Goal: Transaction & Acquisition: Purchase product/service

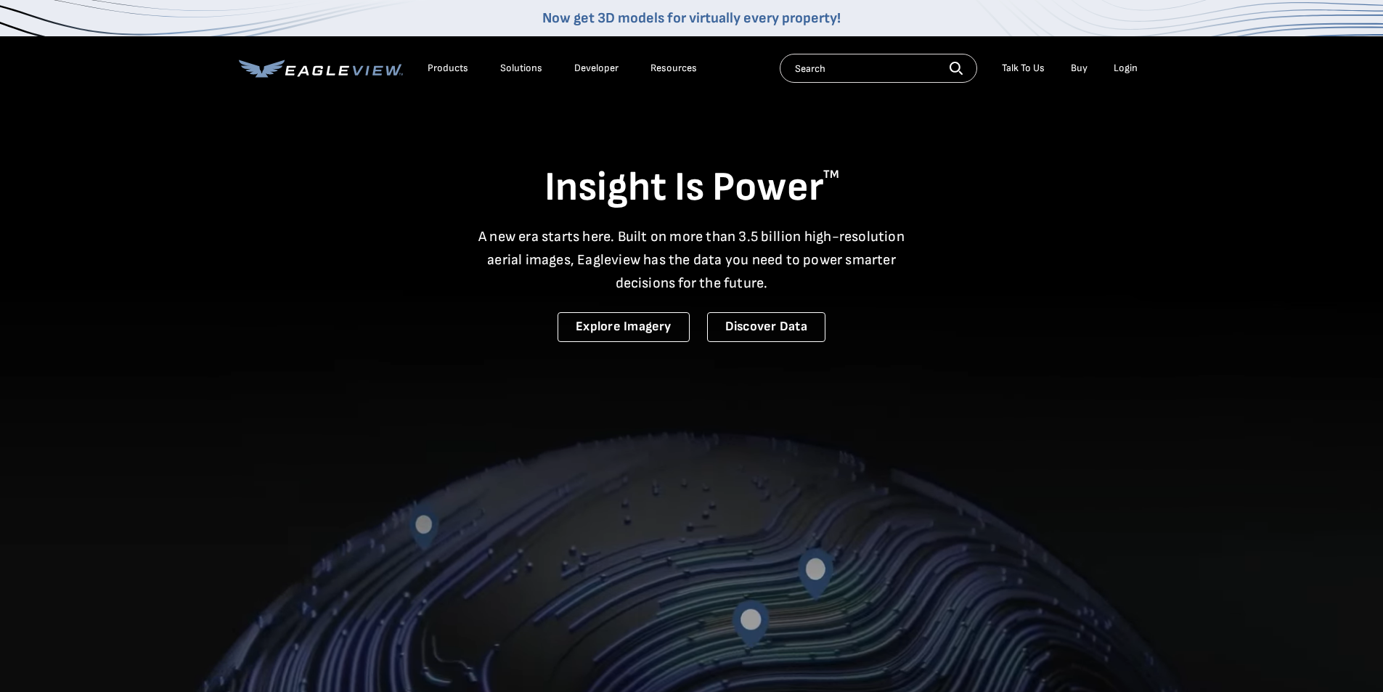
click at [1124, 65] on div "Login" at bounding box center [1125, 68] width 24 height 13
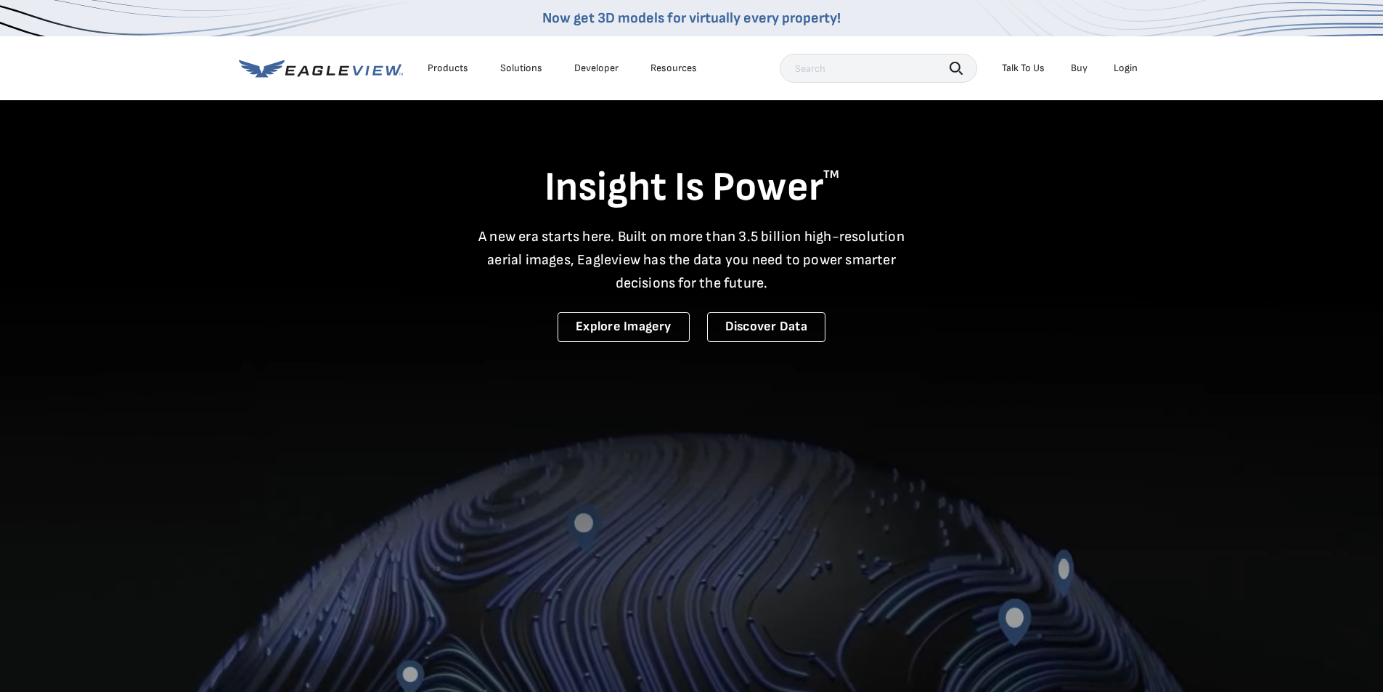
click at [1125, 67] on div "Login" at bounding box center [1125, 68] width 24 height 13
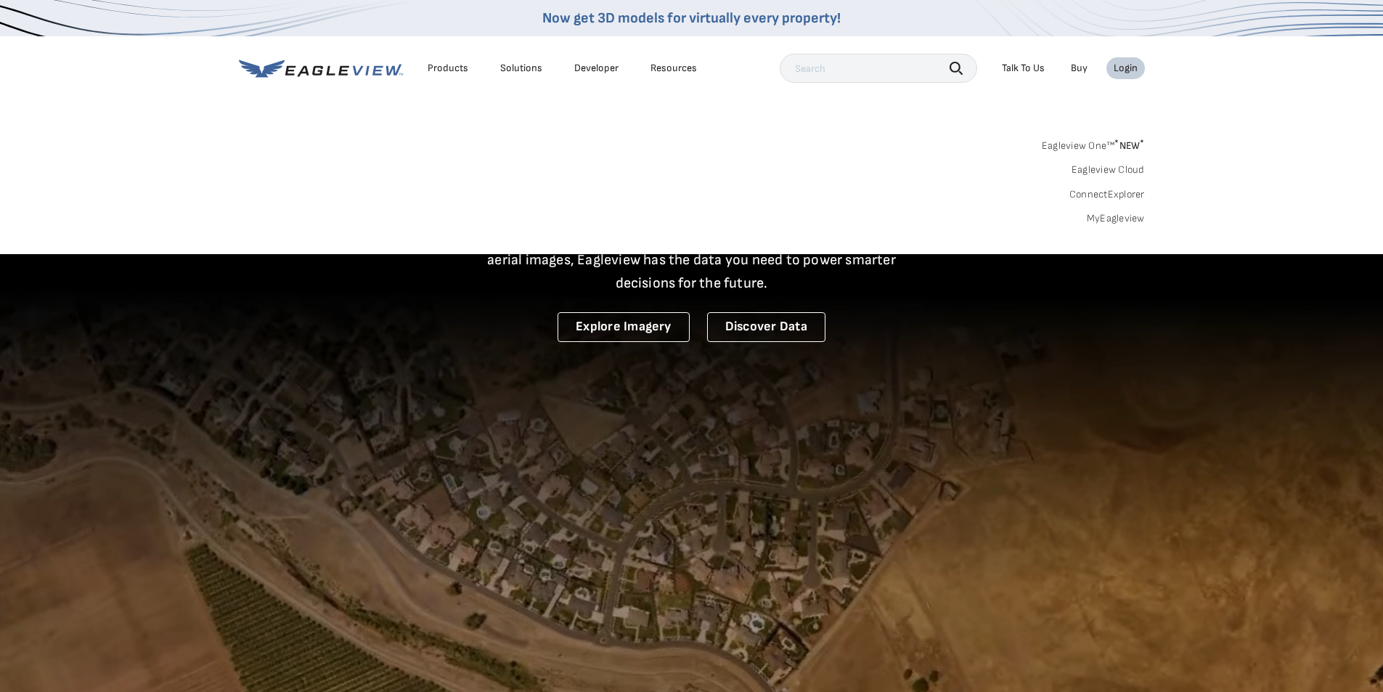
click at [1124, 218] on link "MyEagleview" at bounding box center [1116, 218] width 58 height 13
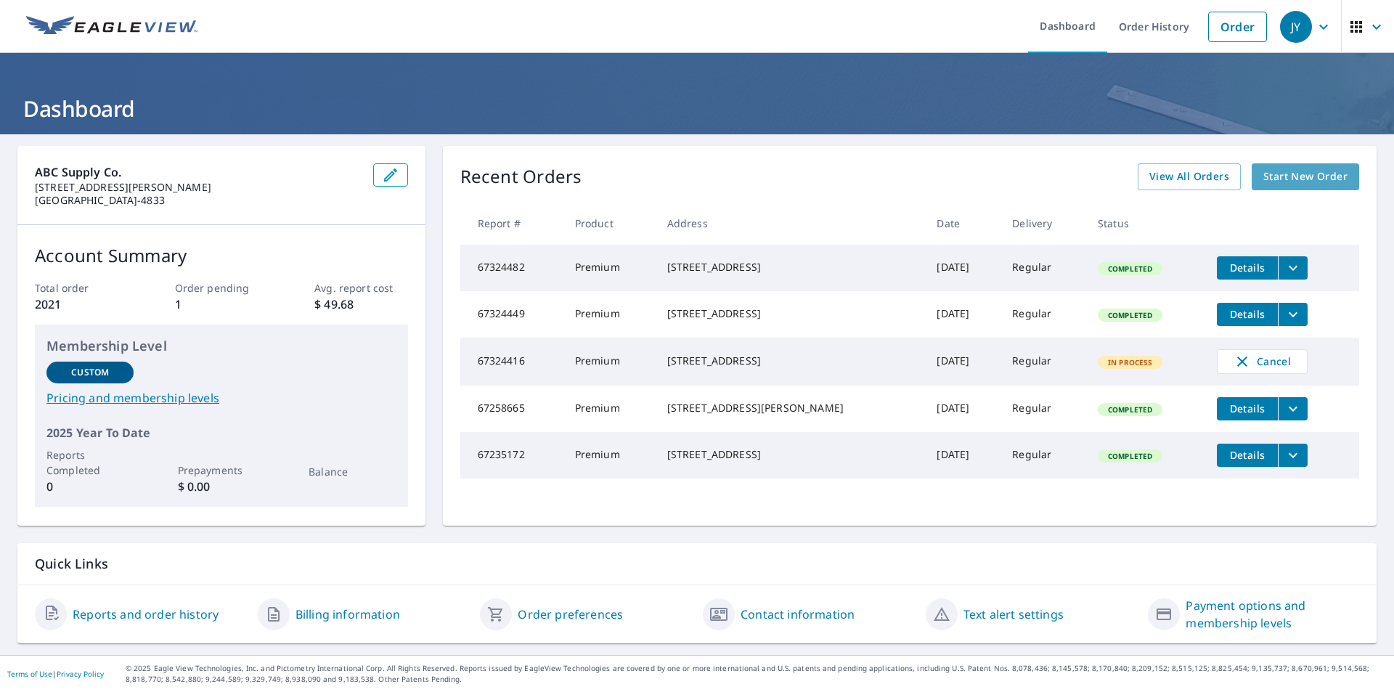
click at [1283, 173] on span "Start New Order" at bounding box center [1305, 177] width 84 height 18
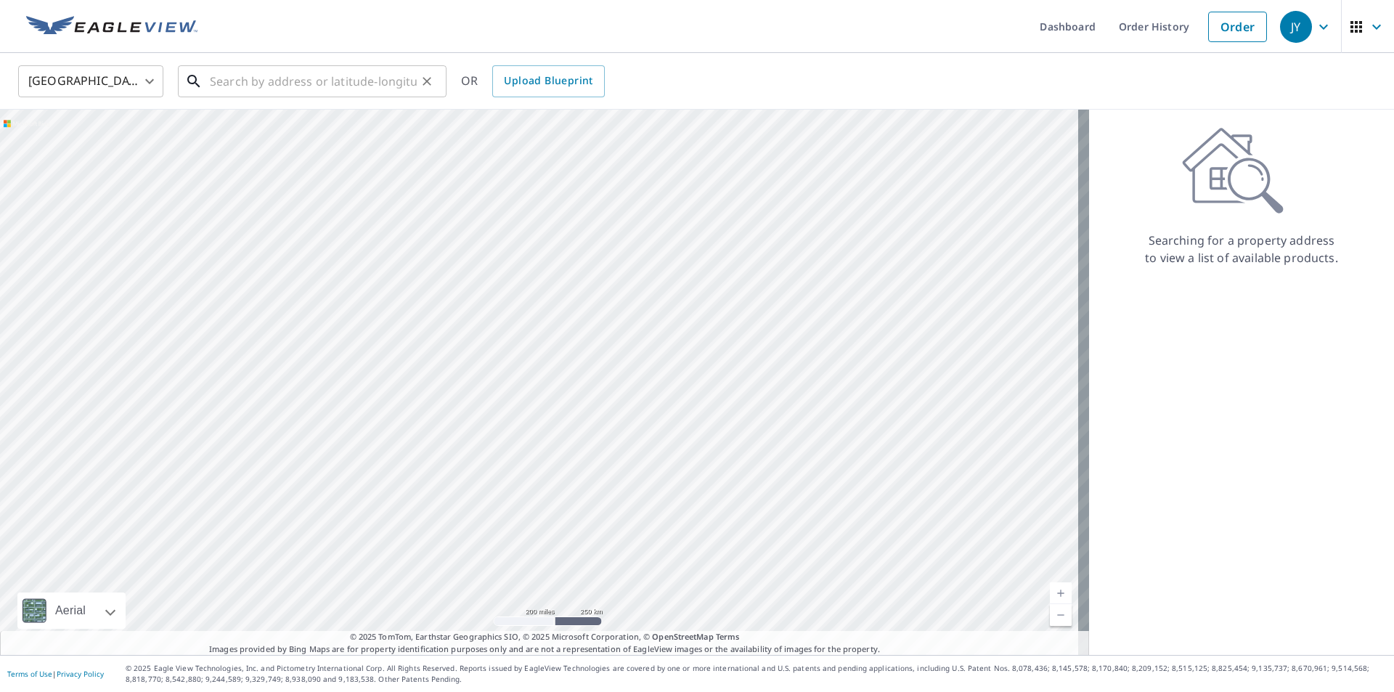
click at [367, 82] on input "text" at bounding box center [313, 81] width 207 height 41
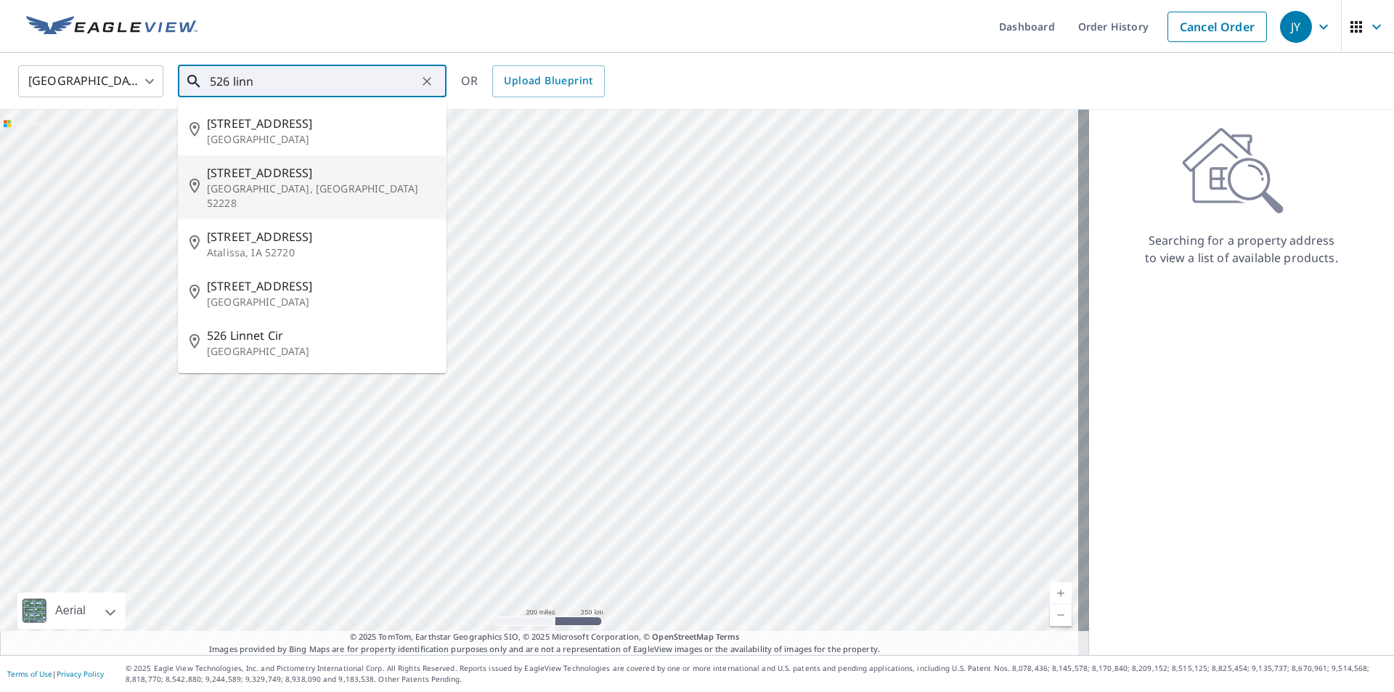
click at [261, 178] on span "[STREET_ADDRESS]" at bounding box center [321, 172] width 228 height 17
type input "[STREET_ADDRESS]"
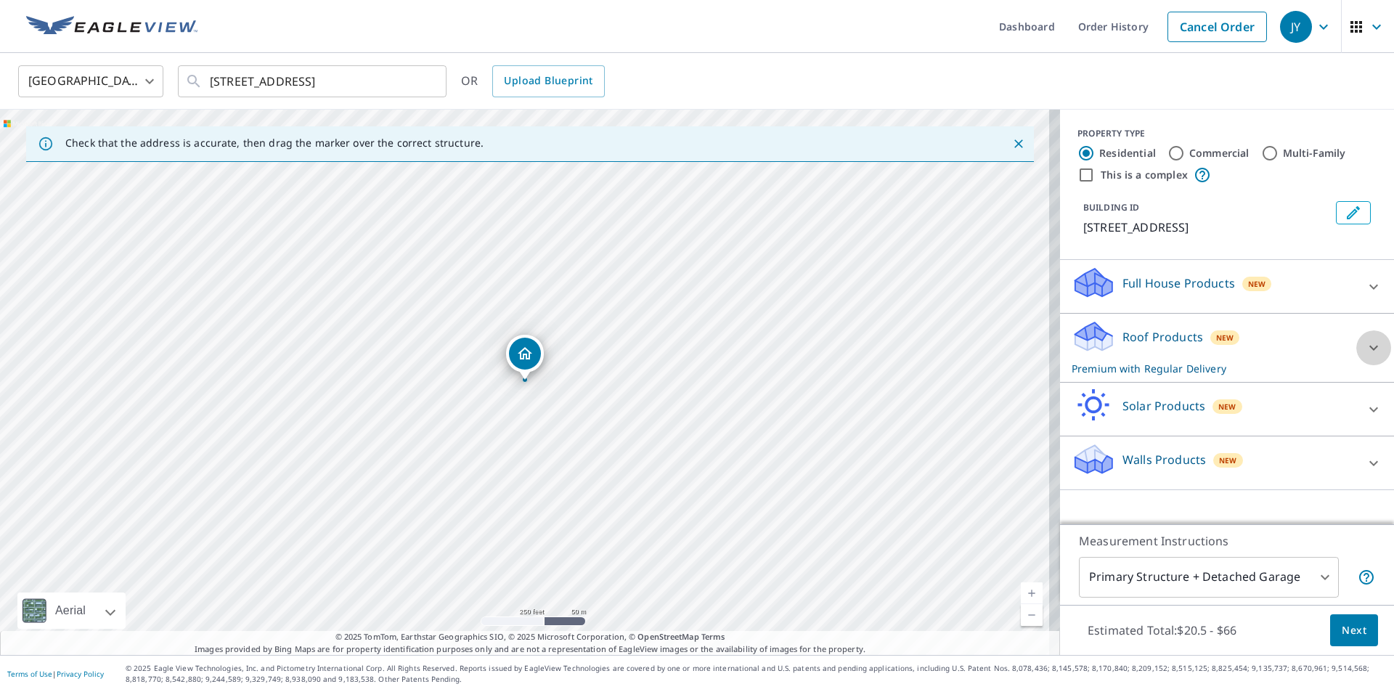
click at [1365, 344] on icon at bounding box center [1373, 347] width 17 height 17
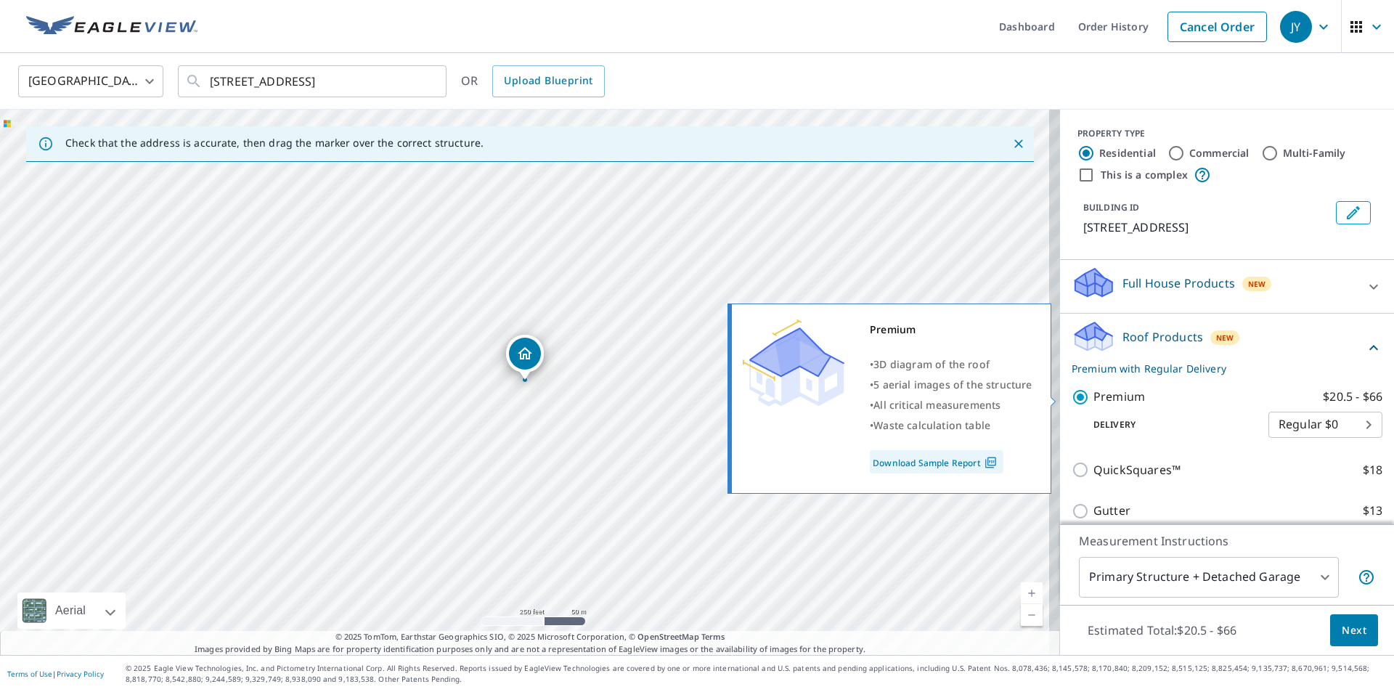
click at [1071, 398] on input "Premium $20.5 - $66" at bounding box center [1082, 396] width 22 height 17
checkbox input "false"
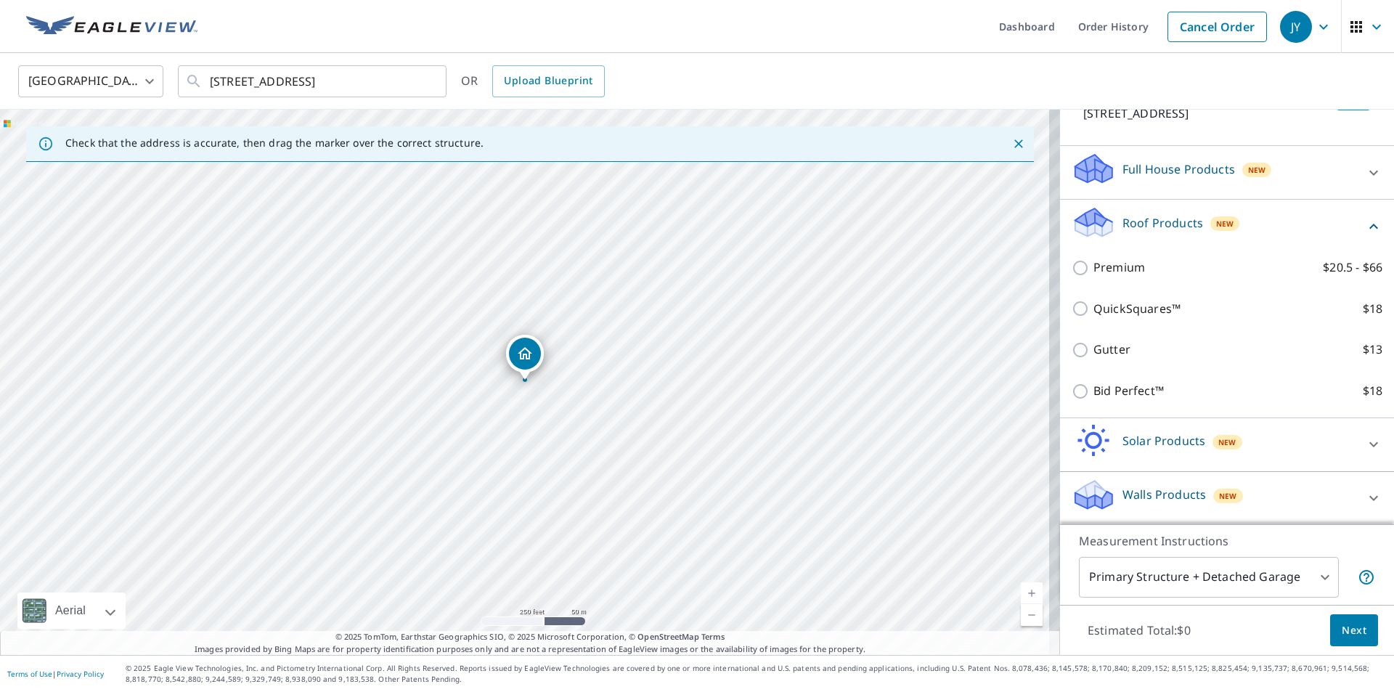
scroll to position [115, 0]
click at [1365, 493] on icon at bounding box center [1373, 496] width 17 height 17
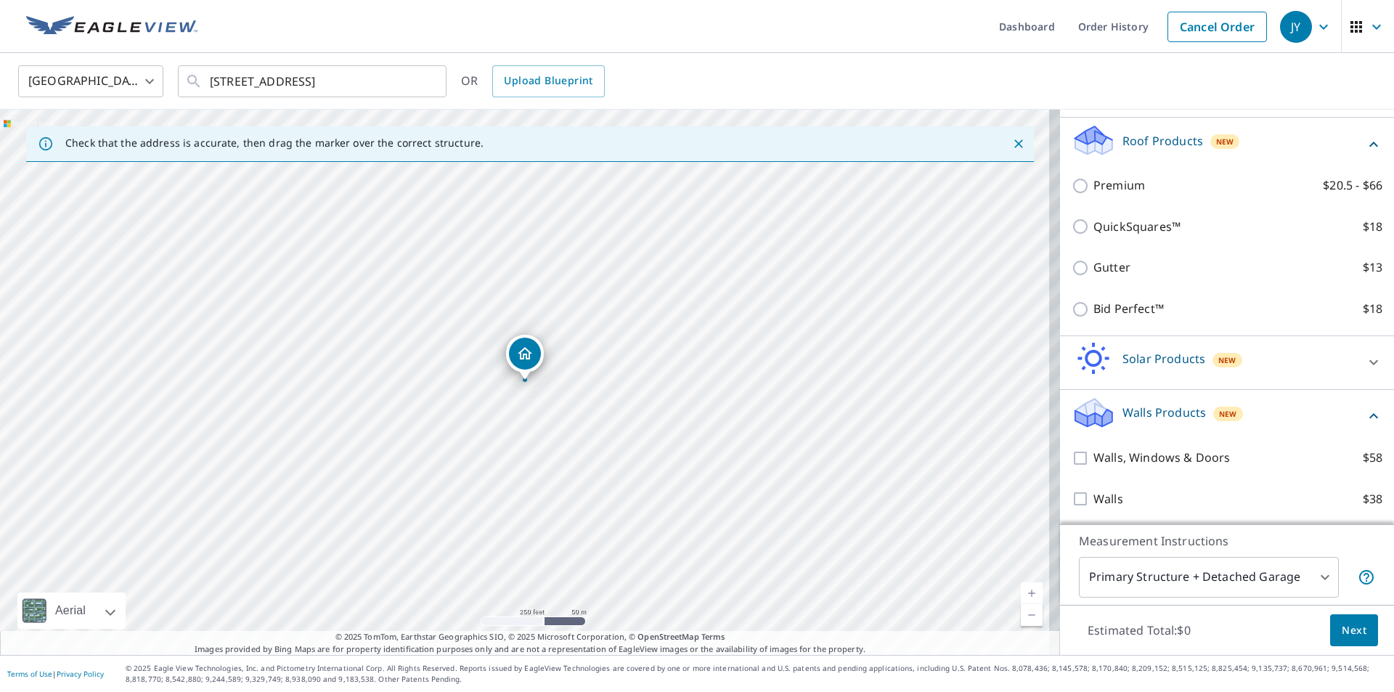
scroll to position [197, 0]
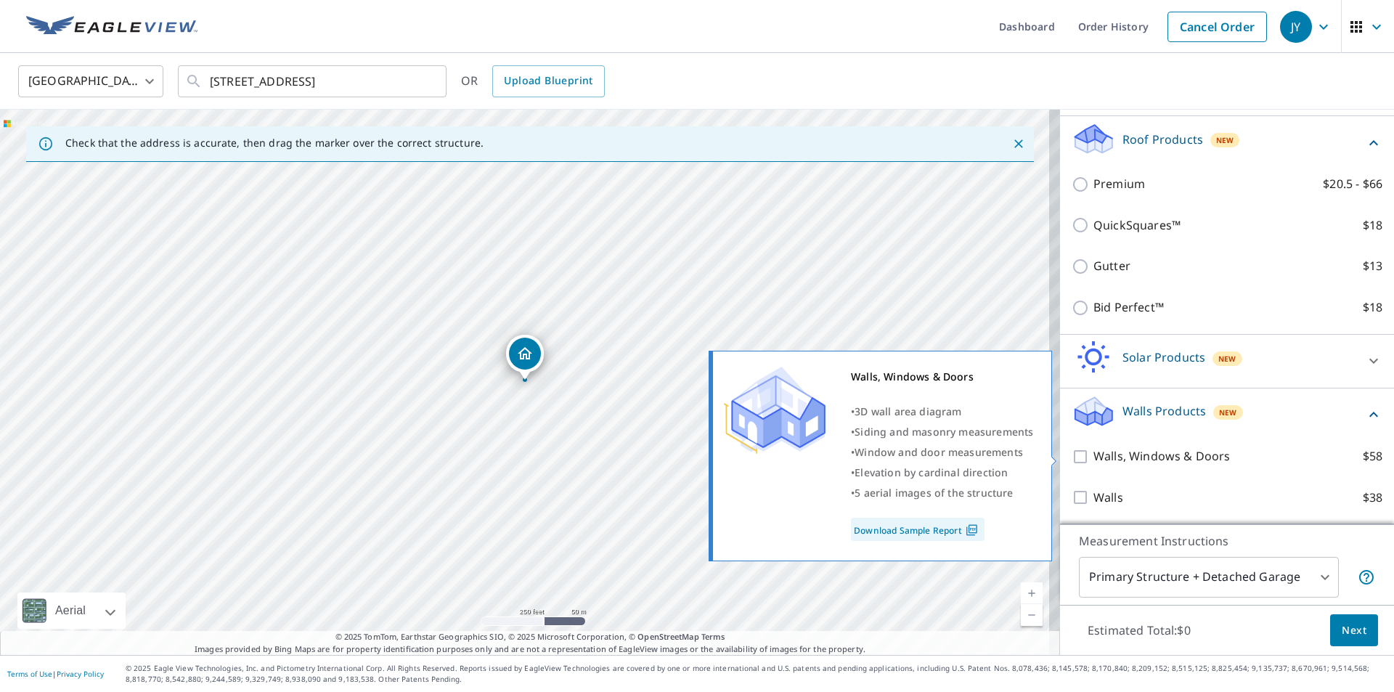
click at [1071, 457] on input "Walls, Windows & Doors $58" at bounding box center [1082, 456] width 22 height 17
checkbox input "true"
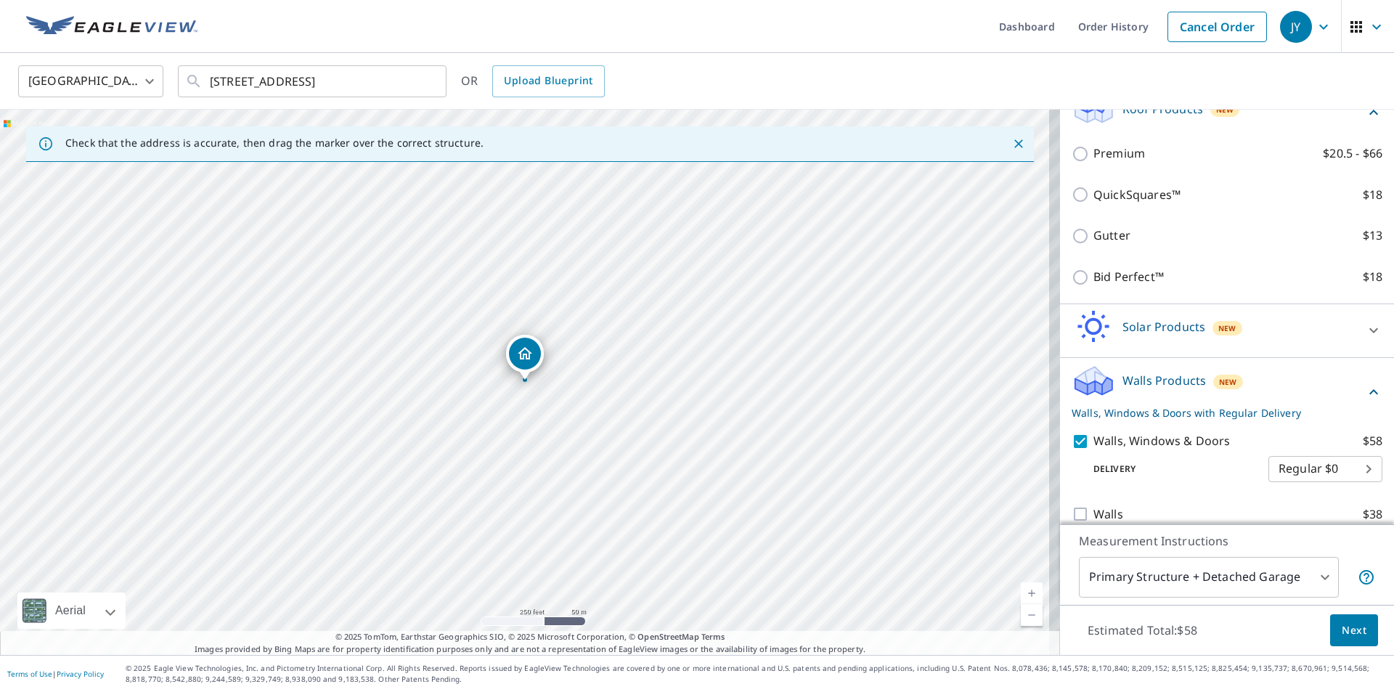
scroll to position [245, 0]
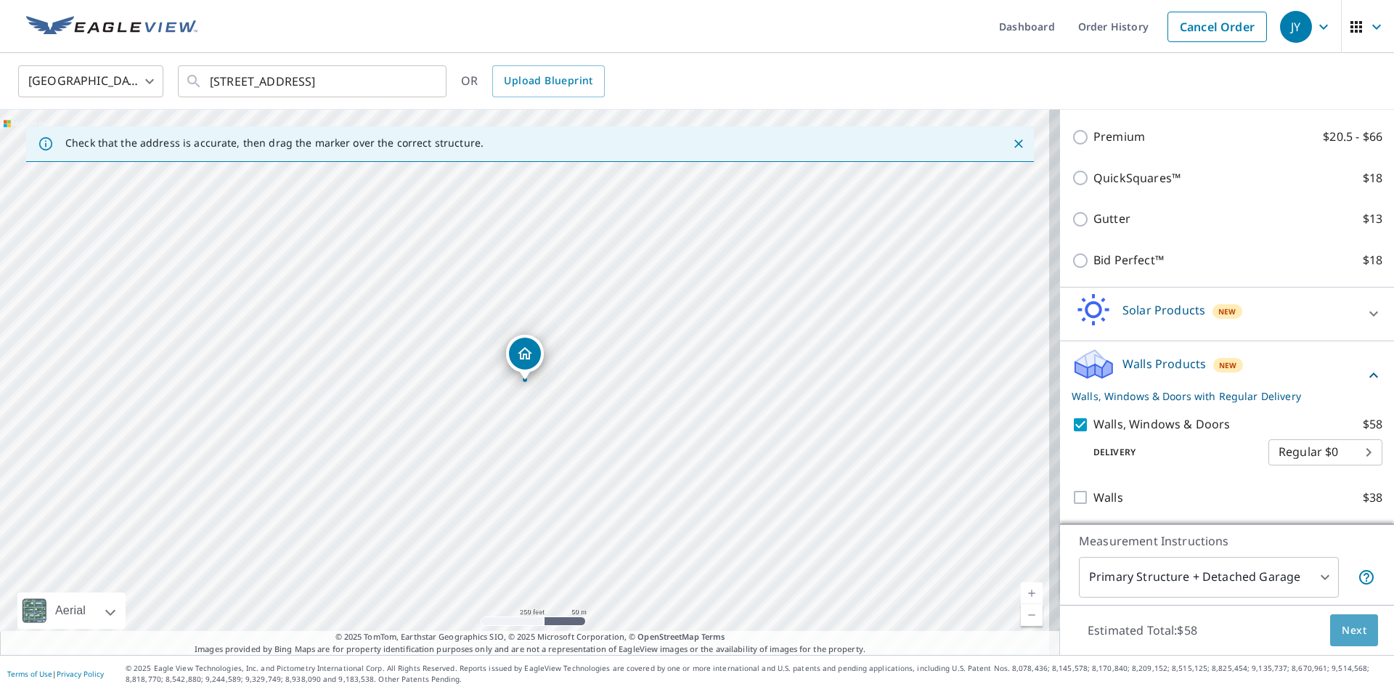
click at [1341, 633] on span "Next" at bounding box center [1353, 630] width 25 height 18
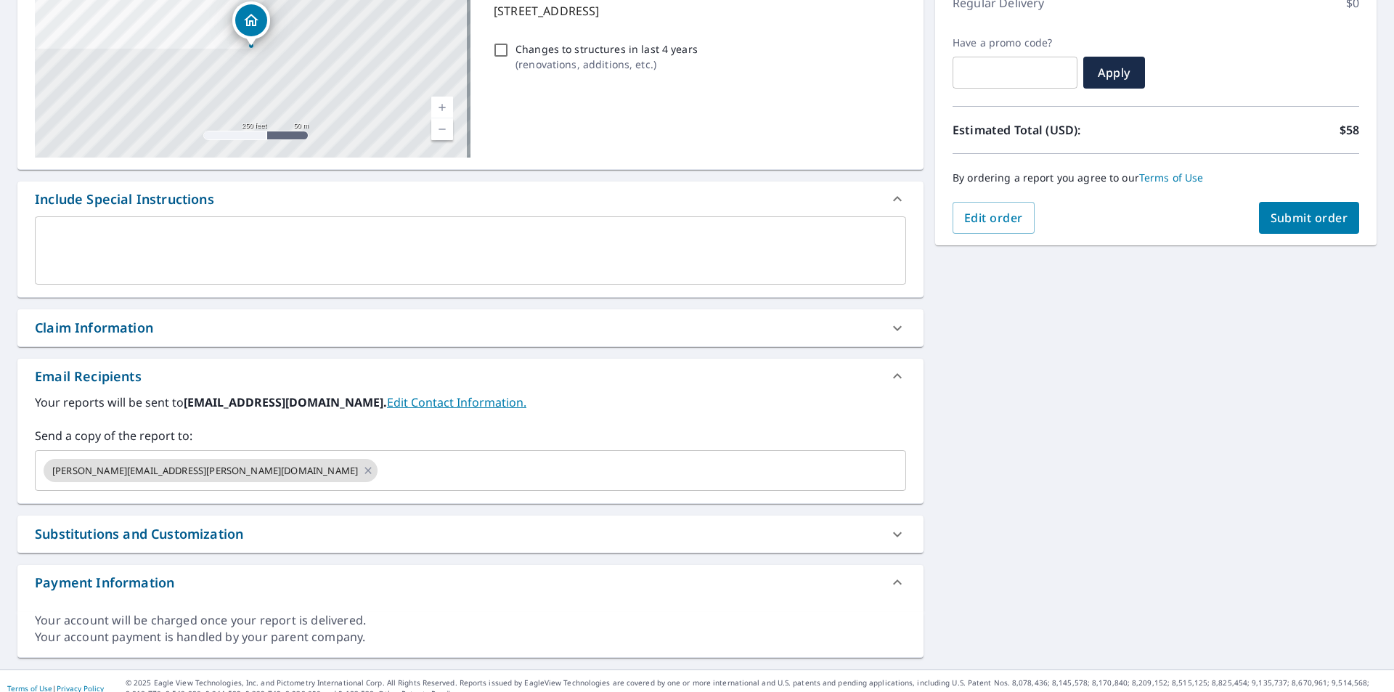
scroll to position [232, 0]
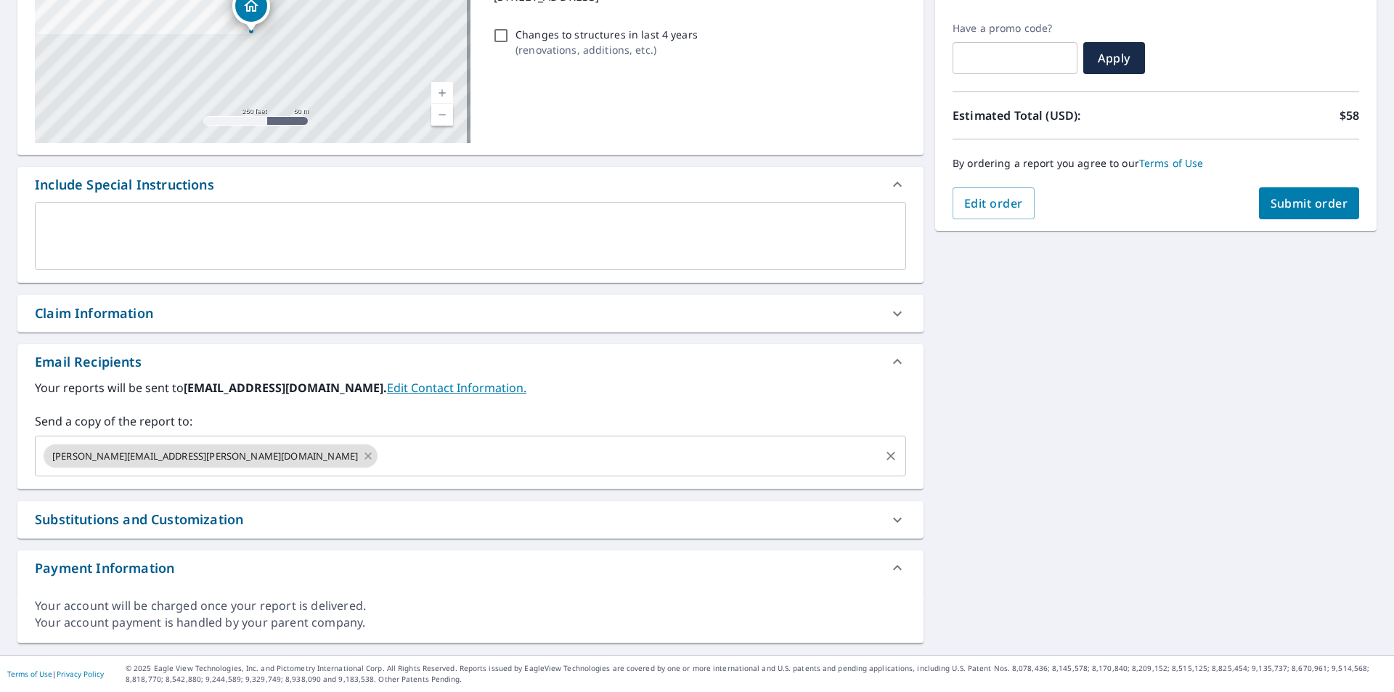
click at [362, 454] on icon at bounding box center [368, 456] width 12 height 16
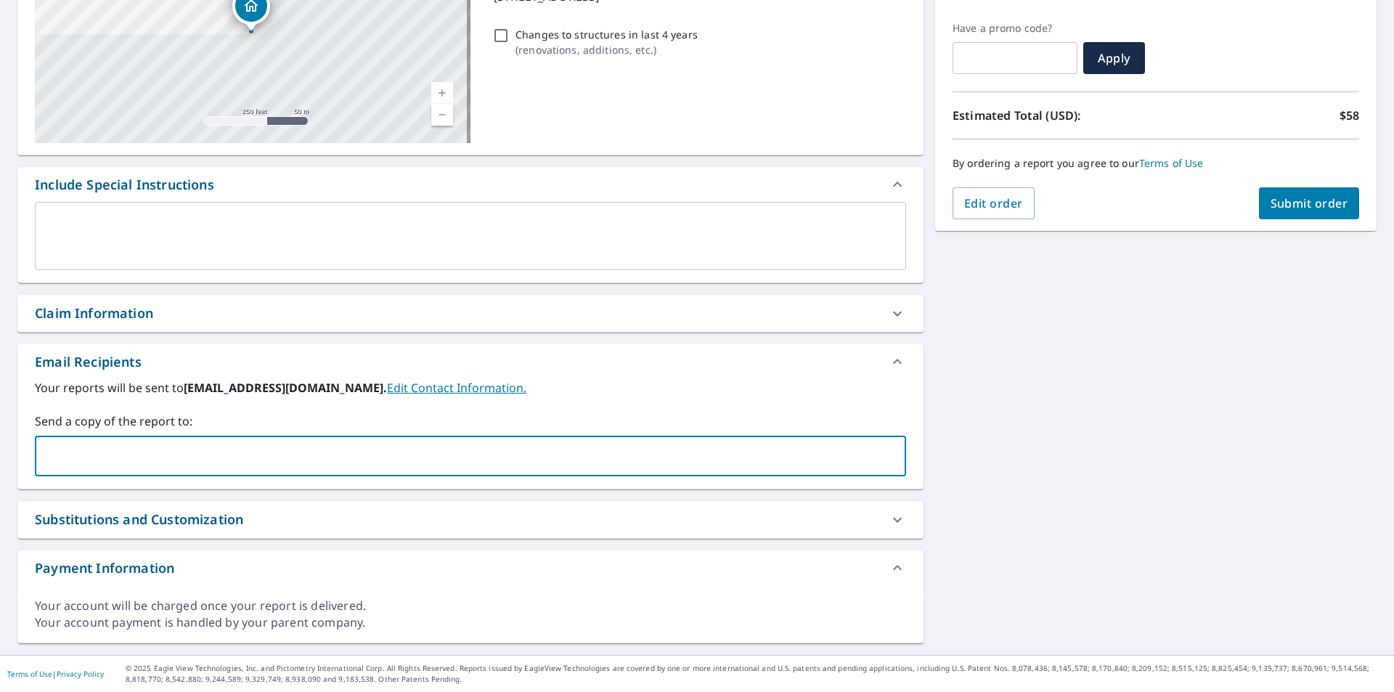
click at [300, 455] on input "text" at bounding box center [459, 456] width 836 height 28
type input "[PERSON_NAME][EMAIL_ADDRESS][DOMAIN_NAME]"
drag, startPoint x: 1307, startPoint y: 198, endPoint x: 1304, endPoint y: 206, distance: 8.5
click at [1304, 206] on span "Submit order" at bounding box center [1309, 203] width 78 height 16
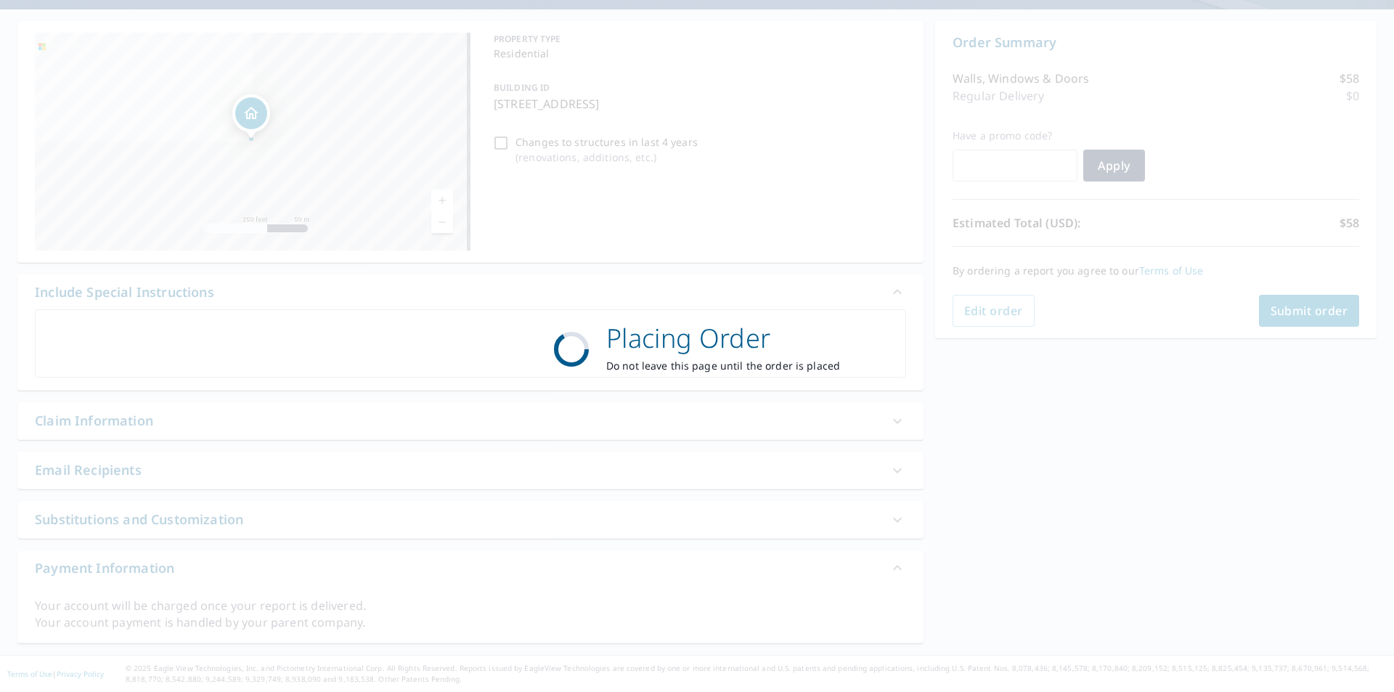
scroll to position [125, 0]
